Goal: Obtain resource: Download file/media

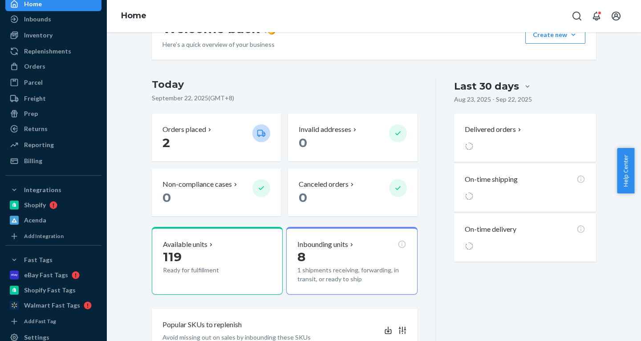
scroll to position [37, 0]
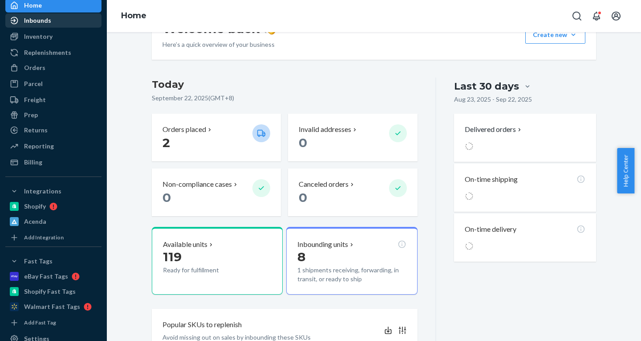
click at [52, 20] on div "Inbounds" at bounding box center [53, 20] width 94 height 12
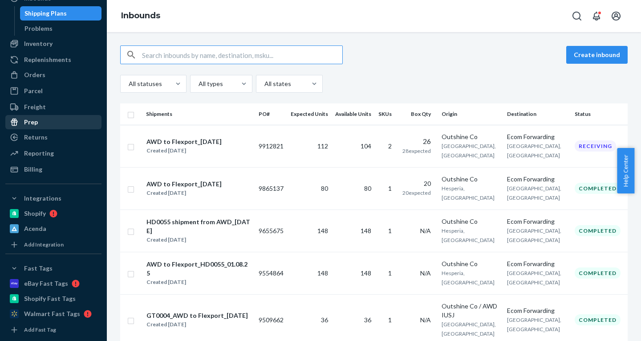
scroll to position [60, 0]
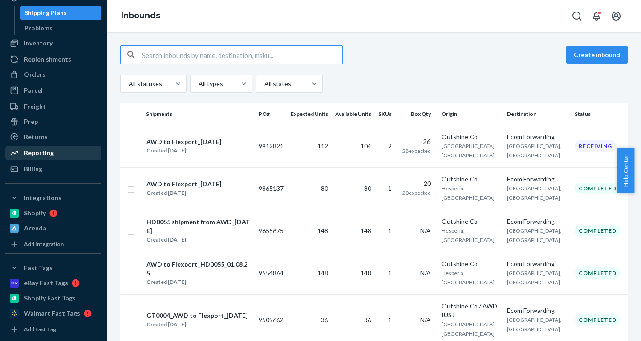
click at [43, 150] on div "Reporting" at bounding box center [39, 152] width 30 height 9
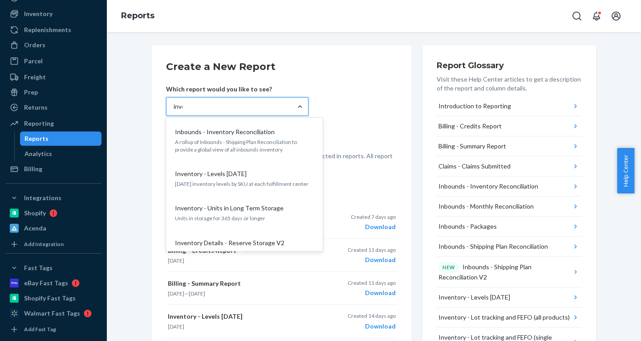
type input "inven"
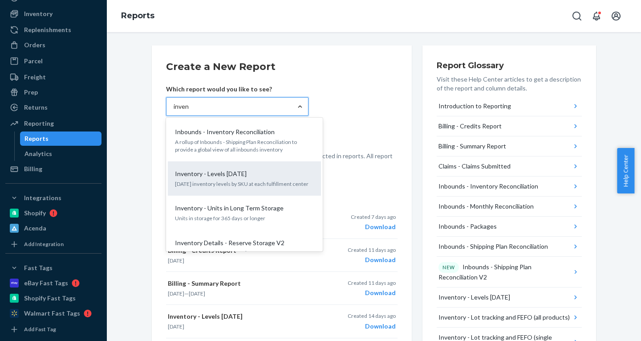
click at [235, 188] on div "Inventory - Levels [DATE] [DATE] inventory levels by SKU at each fulfillment ce…" at bounding box center [244, 178] width 143 height 27
click at [189, 111] on input "inven" at bounding box center [182, 106] width 16 height 9
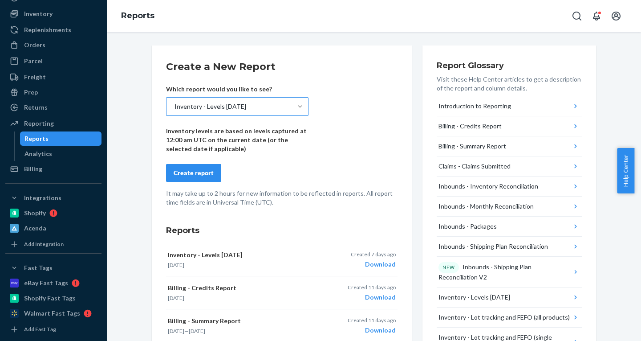
click at [187, 164] on button "Create report" at bounding box center [193, 173] width 55 height 18
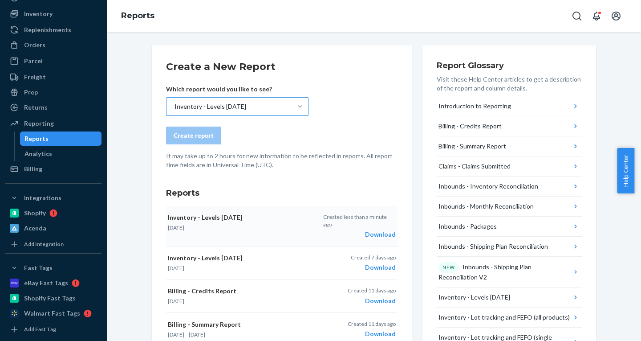
click at [382, 230] on div "Download" at bounding box center [359, 234] width 73 height 9
